Goal: Find specific page/section: Find specific page/section

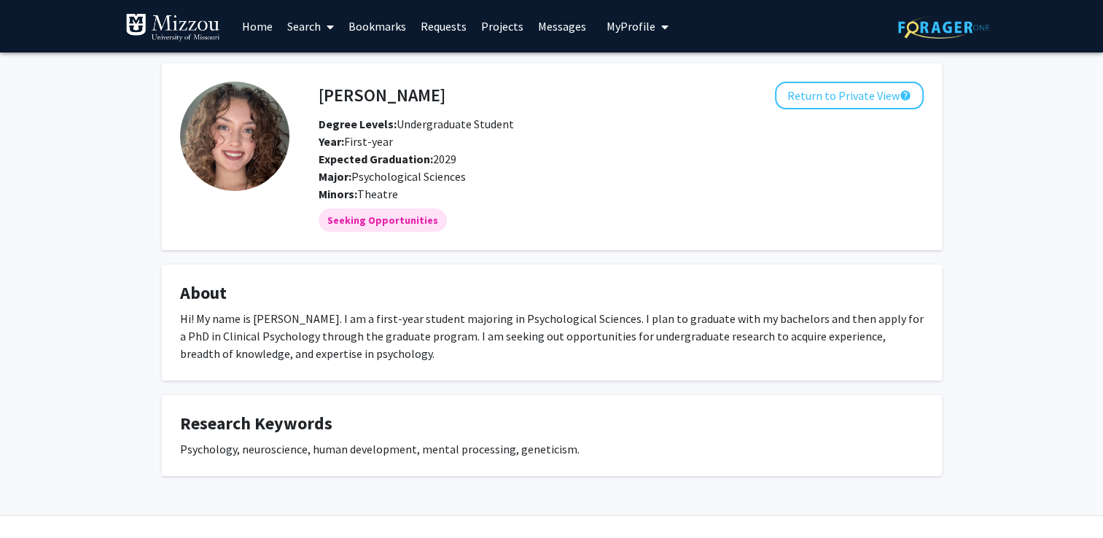
click at [139, 343] on div "[PERSON_NAME] Return to Private View help Degree Levels: Undergraduate Student …" at bounding box center [551, 288] width 1103 height 471
